Goal: Find specific page/section: Find specific page/section

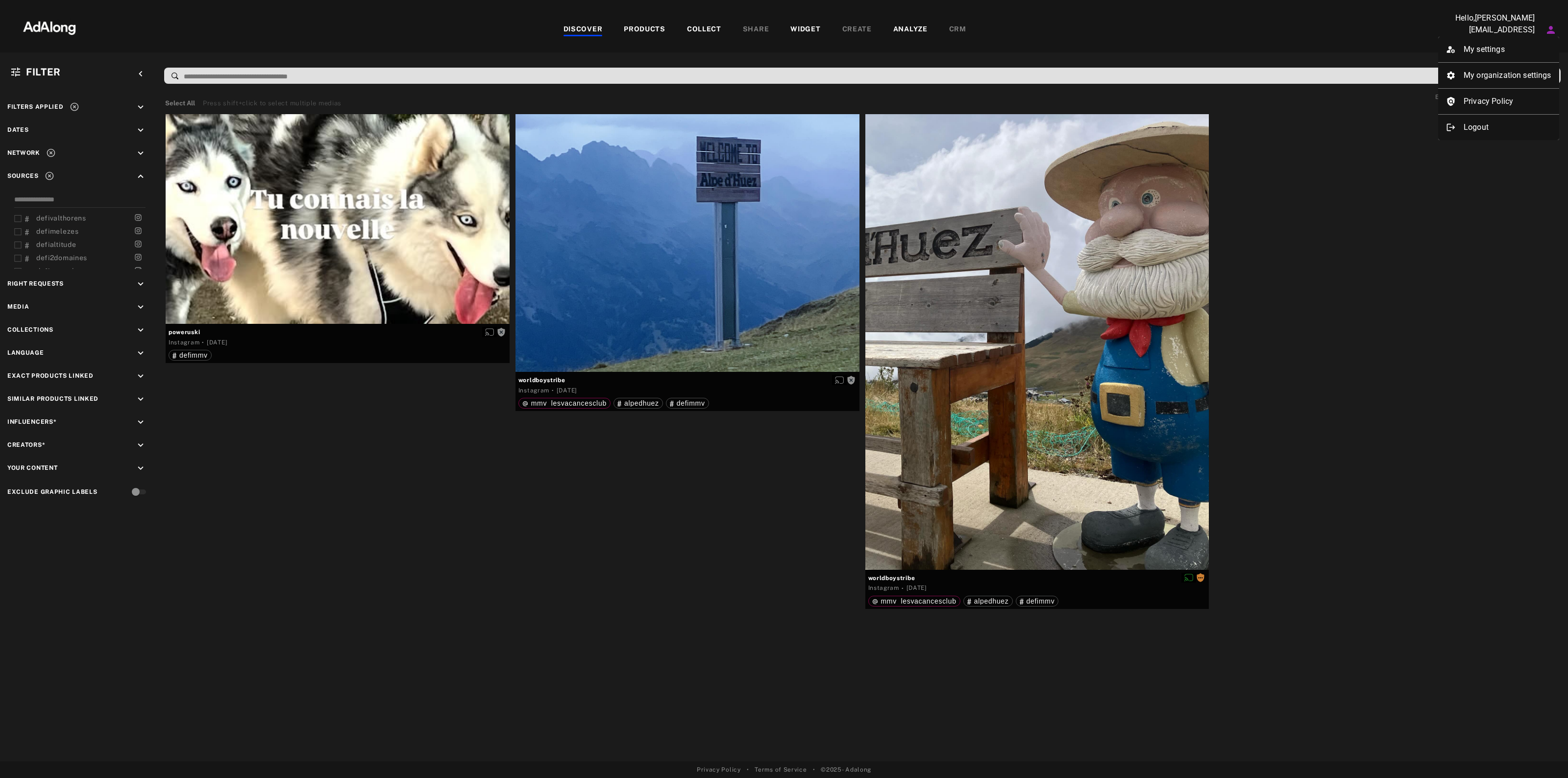
click at [112, 192] on div at bounding box center [784, 389] width 1568 height 778
click at [26, 151] on span "Network" at bounding box center [24, 153] width 33 height 7
click at [143, 148] on icon "keyboard_arrow_down" at bounding box center [141, 154] width 11 height 11
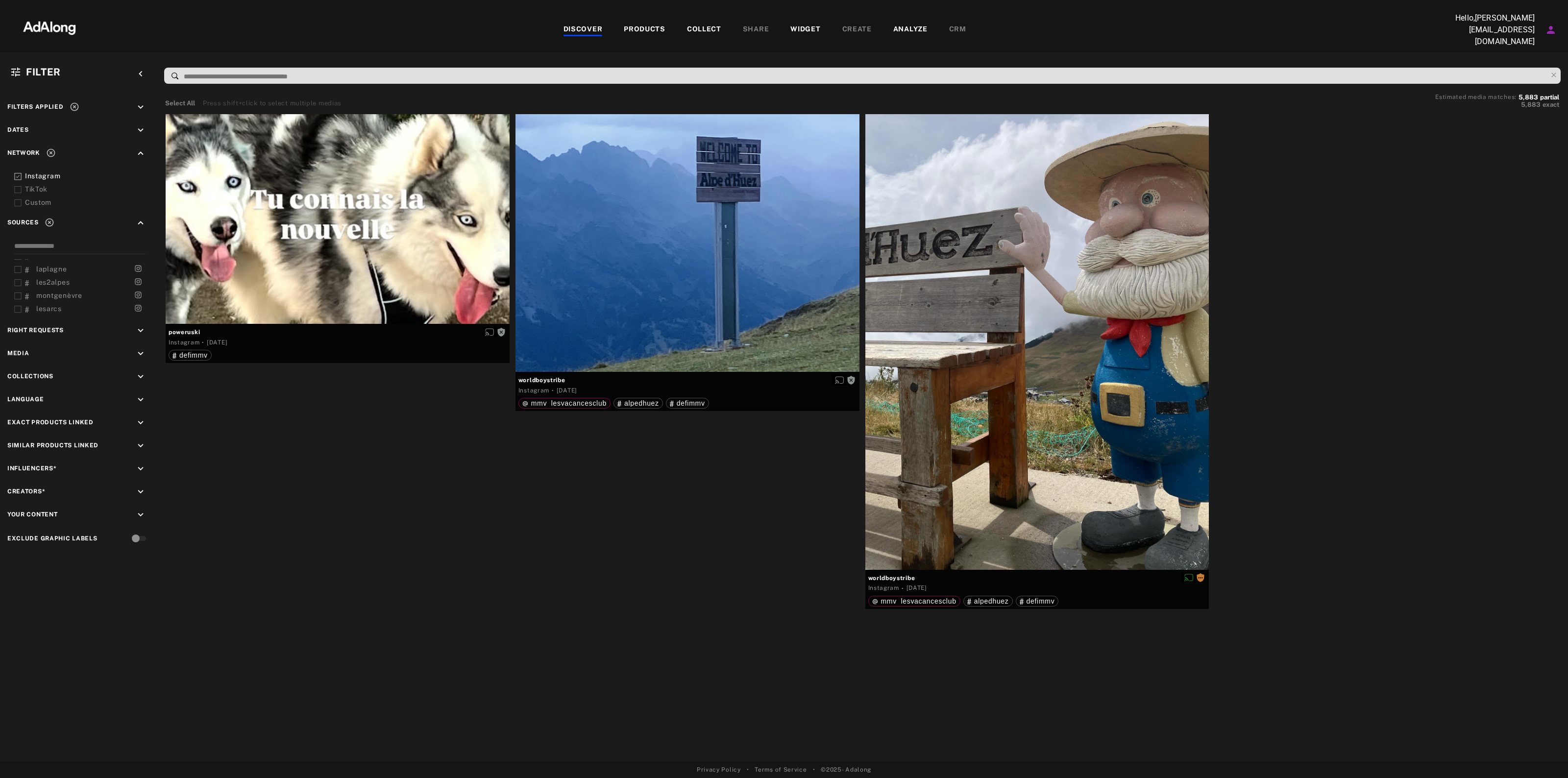
scroll to position [0, 0]
click at [109, 128] on div "Dates keyboard_arrow_down" at bounding box center [78, 132] width 142 height 13
click at [139, 104] on icon "keyboard_arrow_down" at bounding box center [141, 107] width 11 height 11
click at [112, 354] on div "Right Requests keyboard_arrow_down" at bounding box center [78, 358] width 142 height 13
click at [140, 354] on icon "keyboard_arrow_down" at bounding box center [141, 357] width 11 height 11
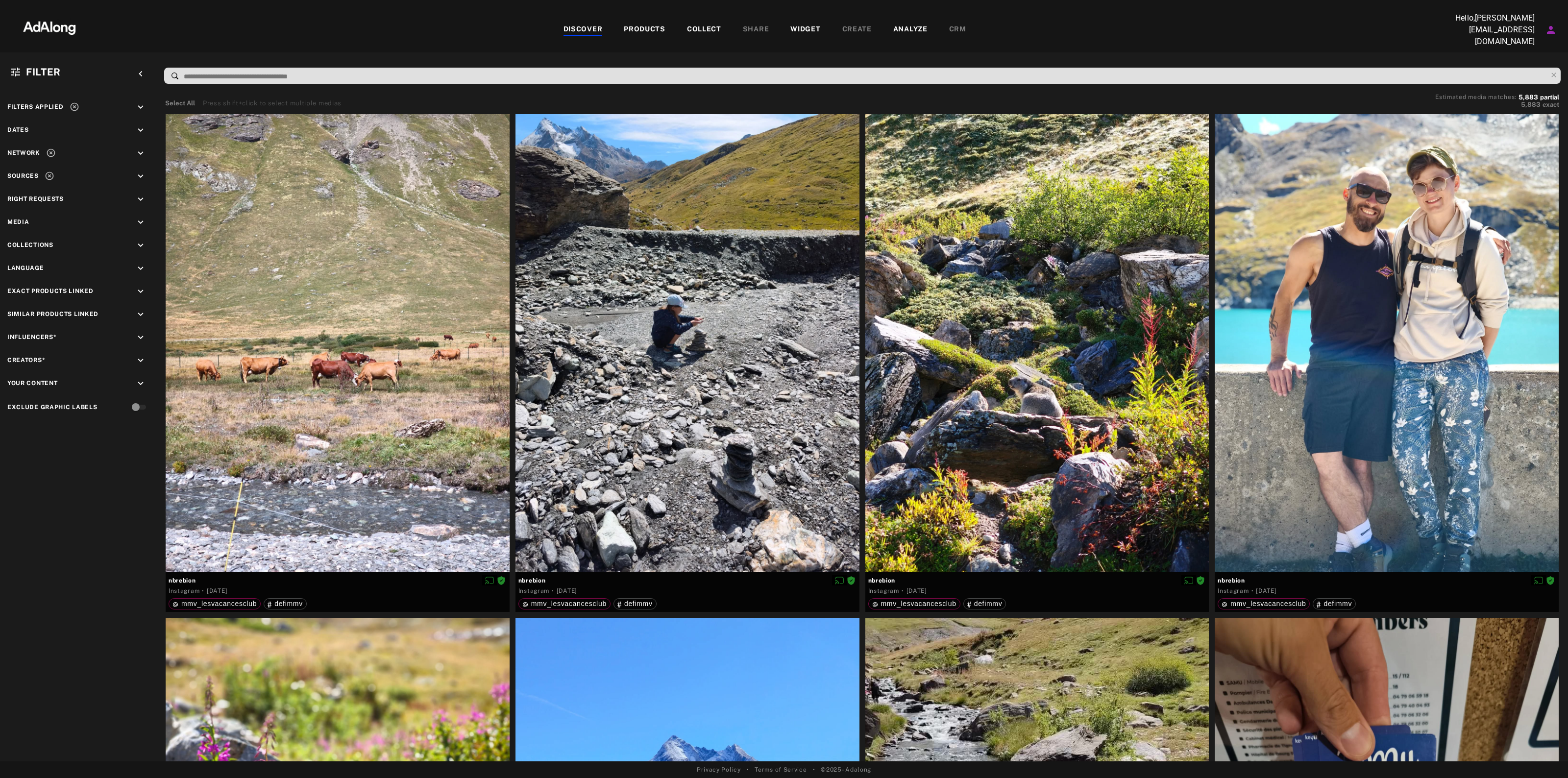
click at [135, 171] on icon "keyboard_arrow_down" at bounding box center [141, 176] width 11 height 11
click at [190, 100] on button "Select All" at bounding box center [180, 103] width 30 height 10
click at [236, 98] on div "Press shift+click to select multiple medias" at bounding box center [277, 103] width 139 height 10
click at [253, 98] on div "Press shift+click to select multiple medias" at bounding box center [277, 103] width 139 height 10
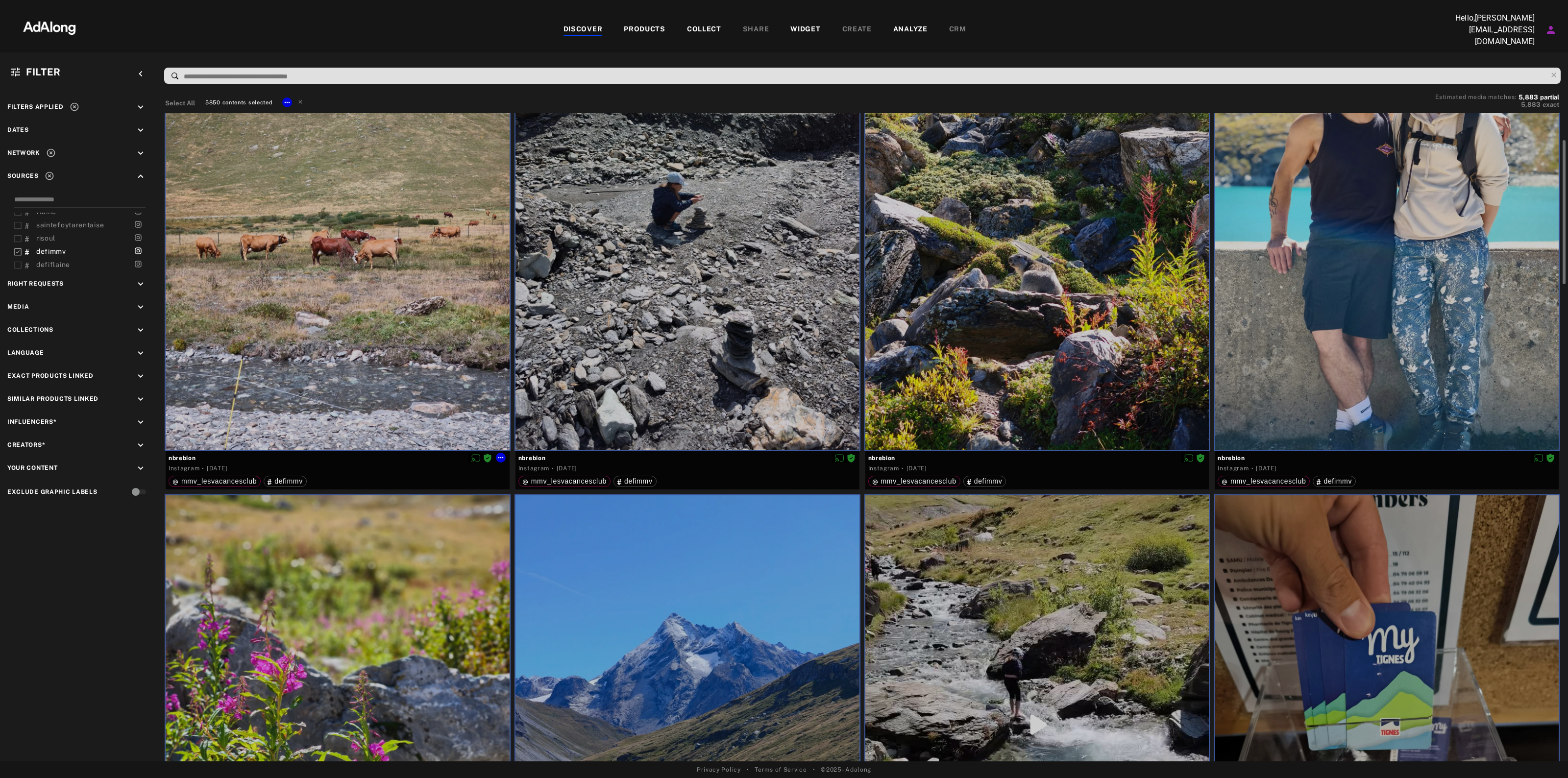
scroll to position [0, 0]
